Goal: Task Accomplishment & Management: Manage account settings

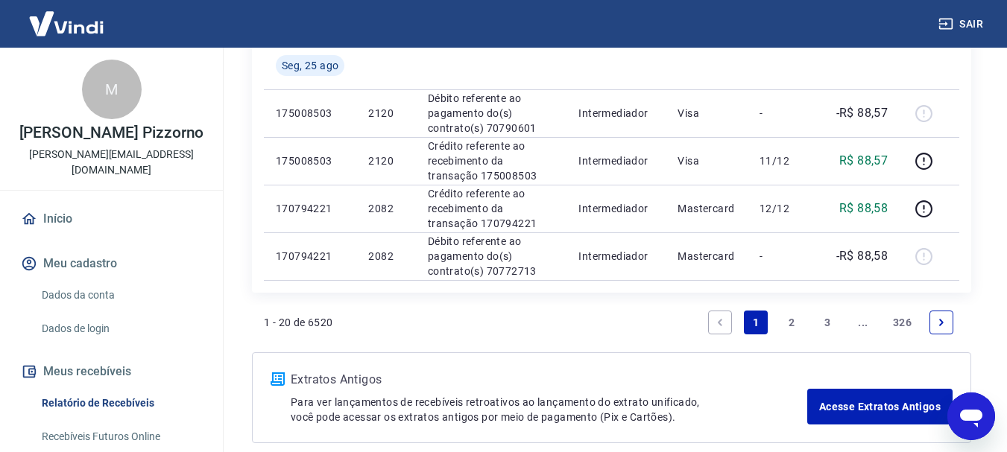
scroll to position [1147, 0]
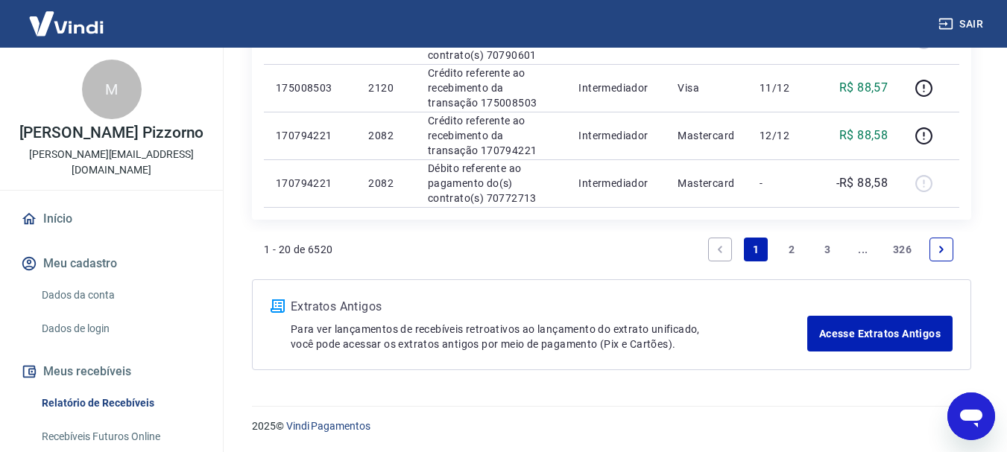
click at [823, 244] on link "3" at bounding box center [827, 250] width 24 height 24
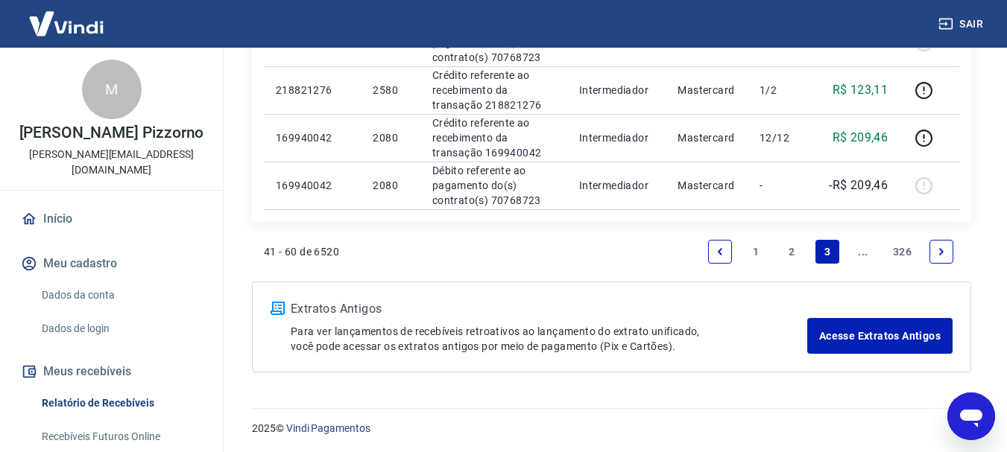
scroll to position [1093, 0]
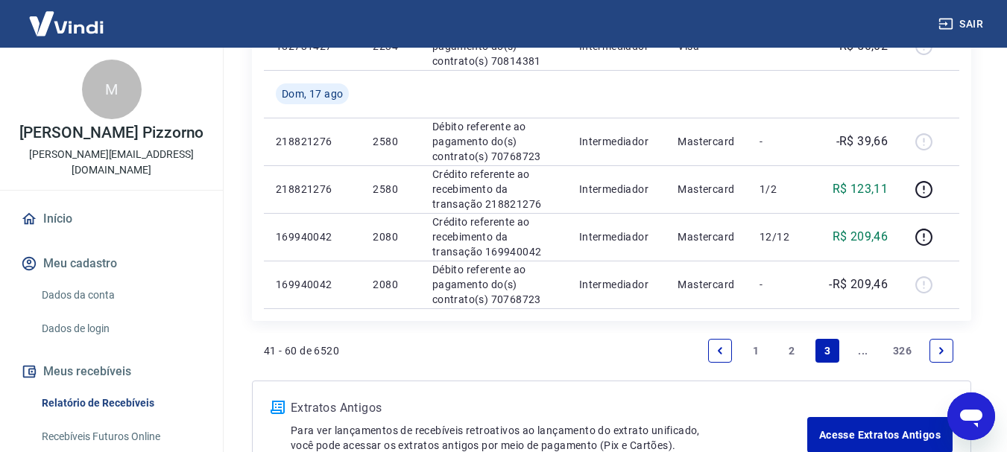
click at [859, 351] on link "..." at bounding box center [863, 351] width 24 height 24
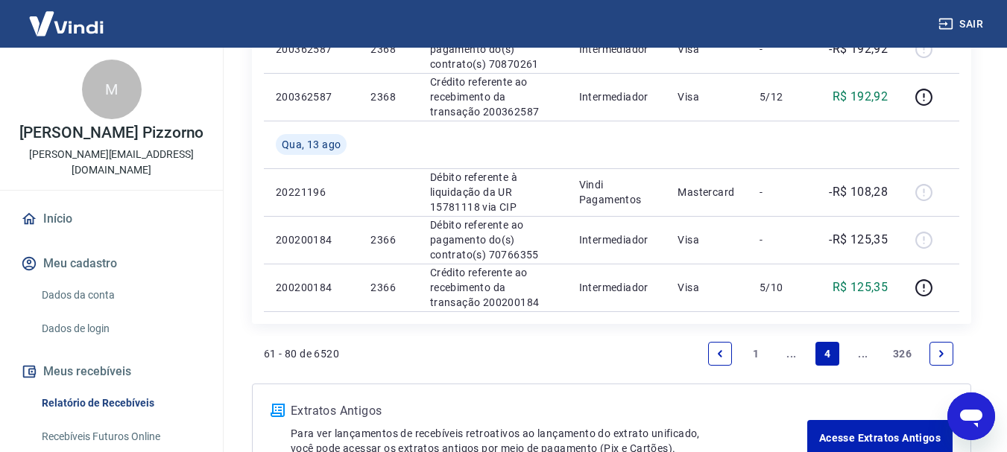
scroll to position [1242, 0]
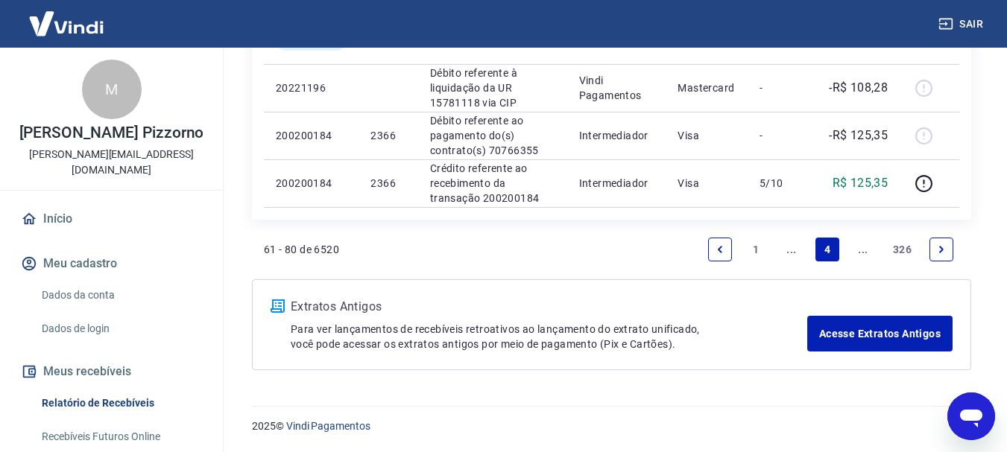
click at [785, 239] on link "..." at bounding box center [791, 250] width 24 height 24
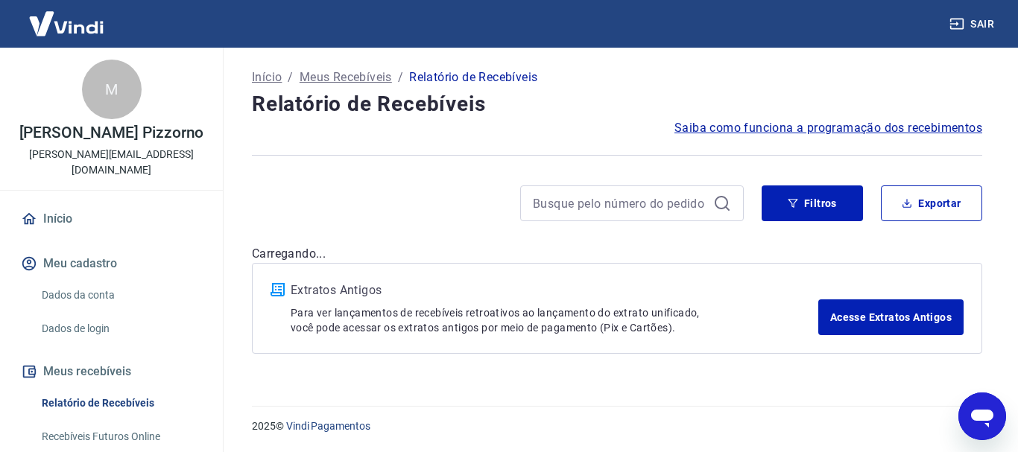
click at [790, 254] on p "Carregando..." at bounding box center [617, 254] width 730 height 18
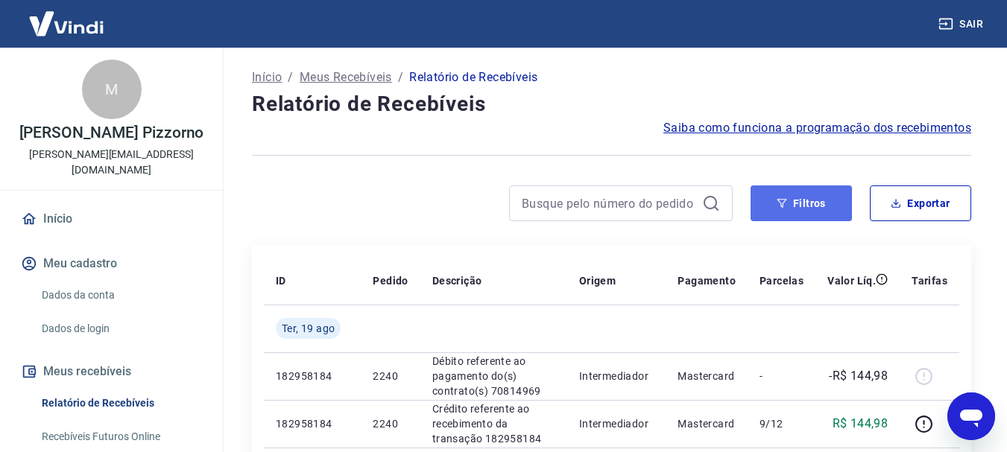
click at [816, 218] on button "Filtros" at bounding box center [800, 204] width 101 height 36
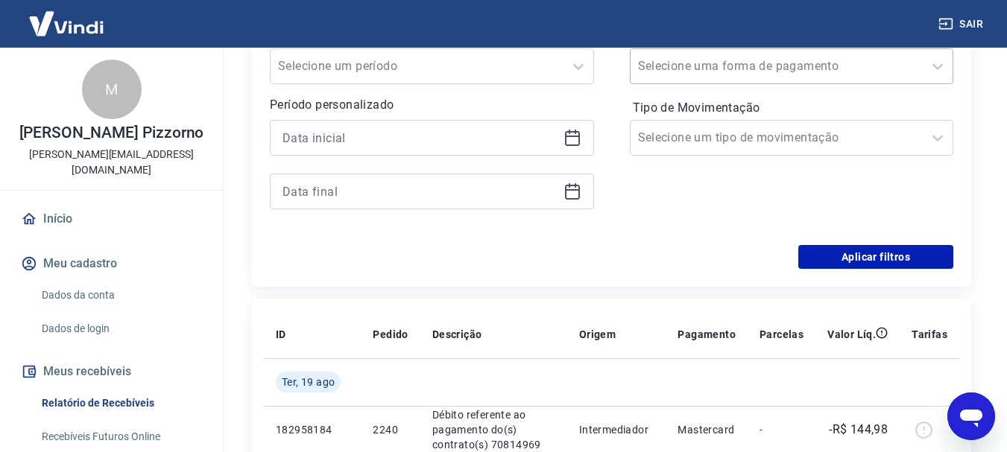
scroll to position [298, 0]
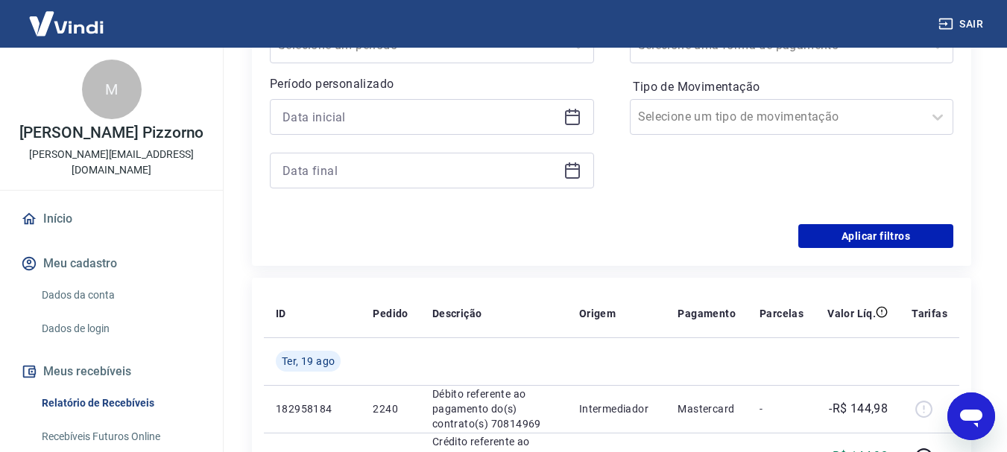
click at [574, 115] on icon at bounding box center [572, 115] width 15 height 1
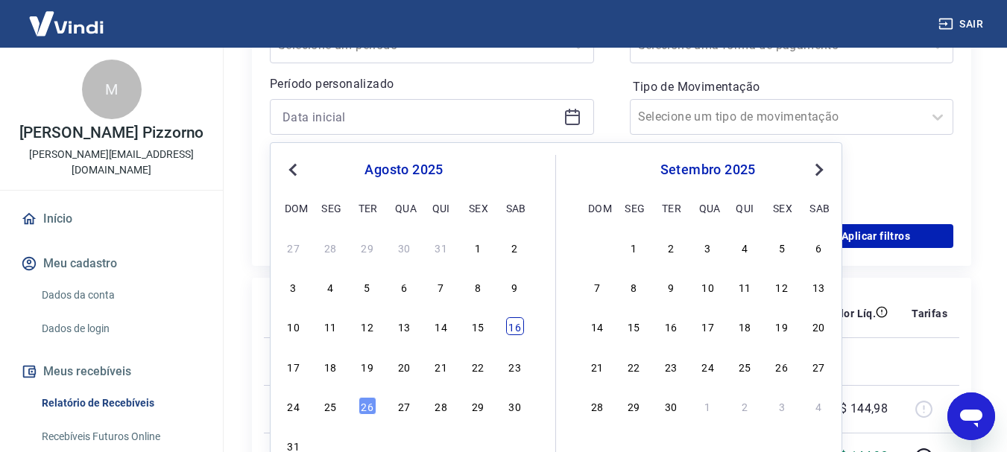
click at [513, 322] on div "16" at bounding box center [515, 326] width 18 height 18
type input "[DATE]"
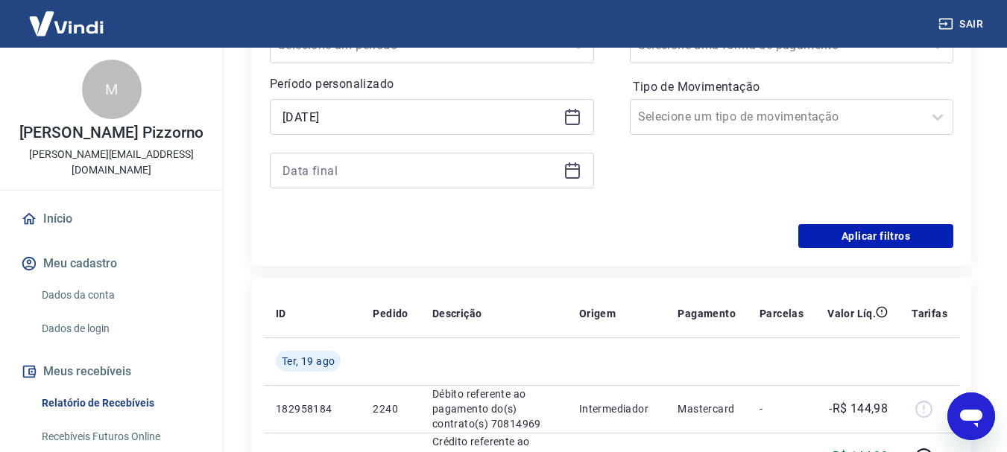
click at [574, 171] on icon at bounding box center [572, 171] width 18 height 18
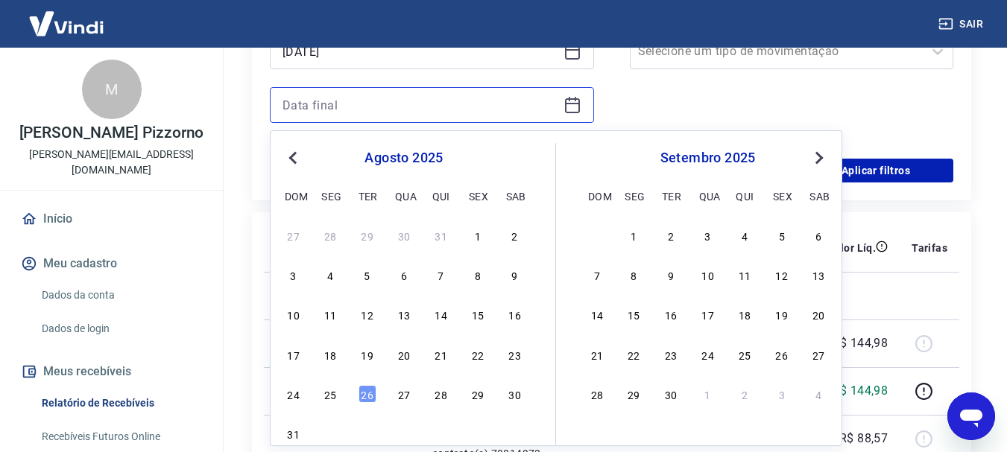
scroll to position [397, 0]
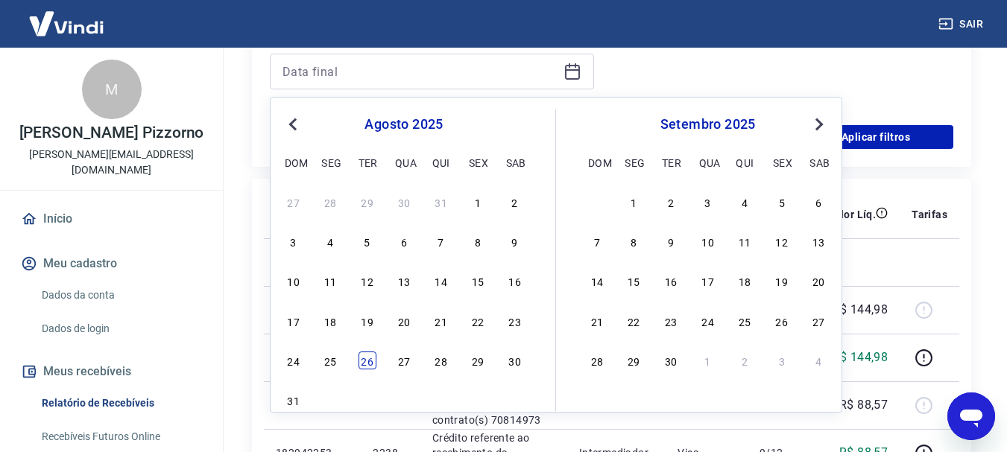
click at [373, 358] on div "26" at bounding box center [367, 361] width 18 height 18
type input "[DATE]"
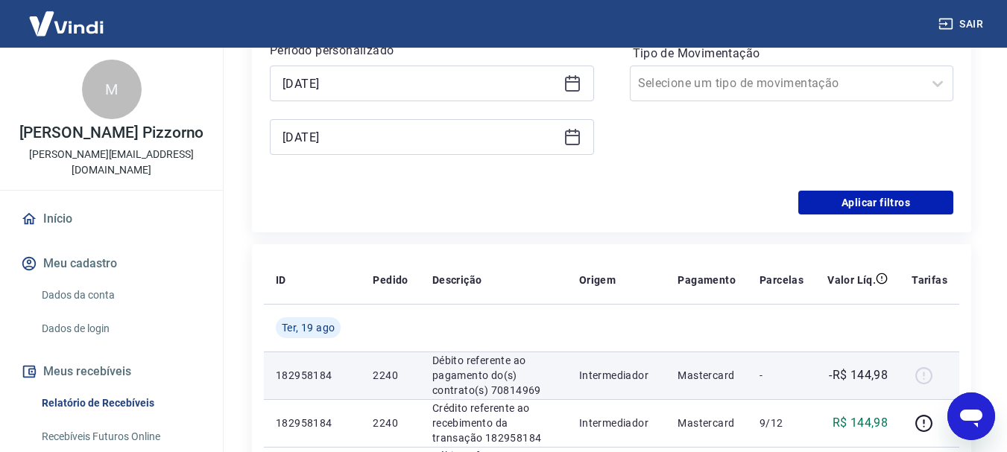
scroll to position [298, 0]
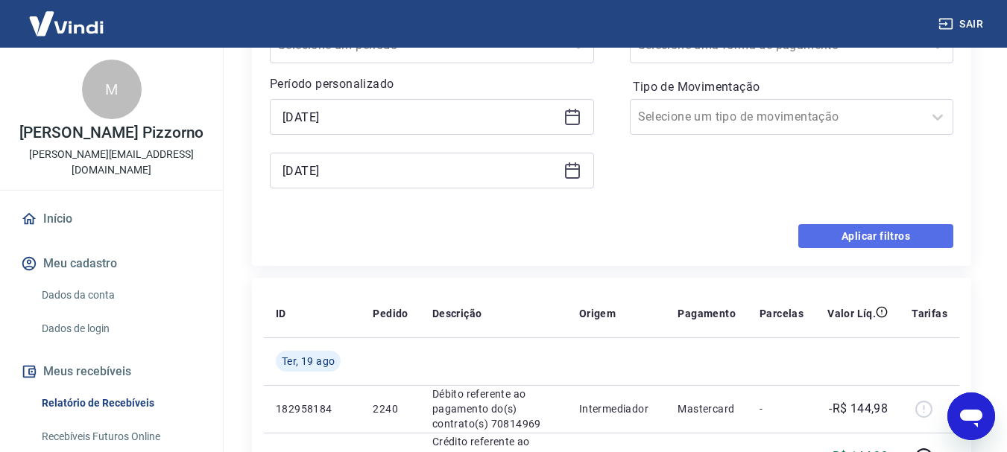
click at [833, 245] on button "Aplicar filtros" at bounding box center [875, 236] width 155 height 24
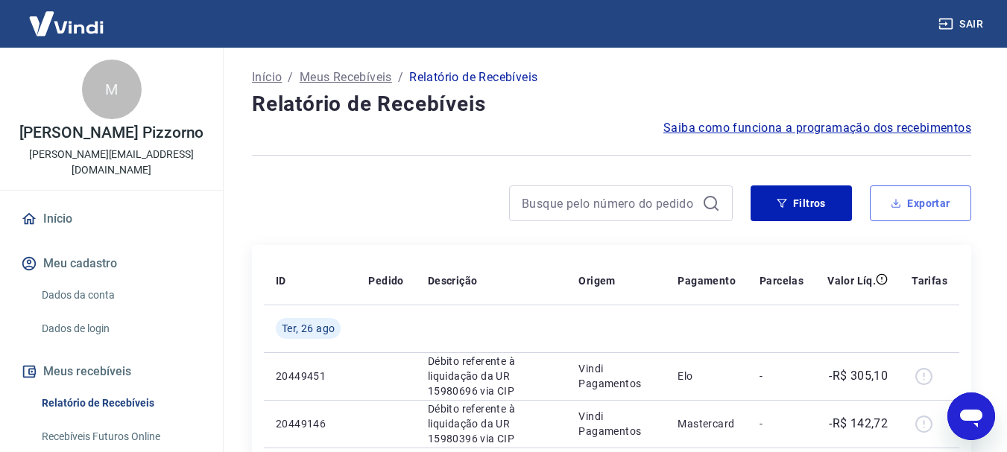
click at [909, 206] on button "Exportar" at bounding box center [919, 204] width 101 height 36
type input "[DATE]"
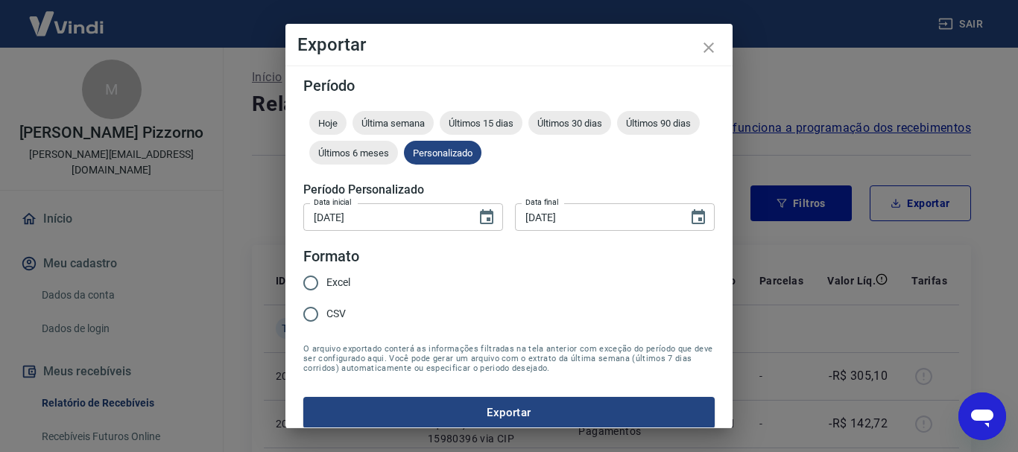
click at [318, 273] on input "Excel" at bounding box center [310, 282] width 31 height 31
radio input "true"
click at [417, 398] on button "Exportar" at bounding box center [508, 412] width 411 height 31
